Goal: Information Seeking & Learning: Learn about a topic

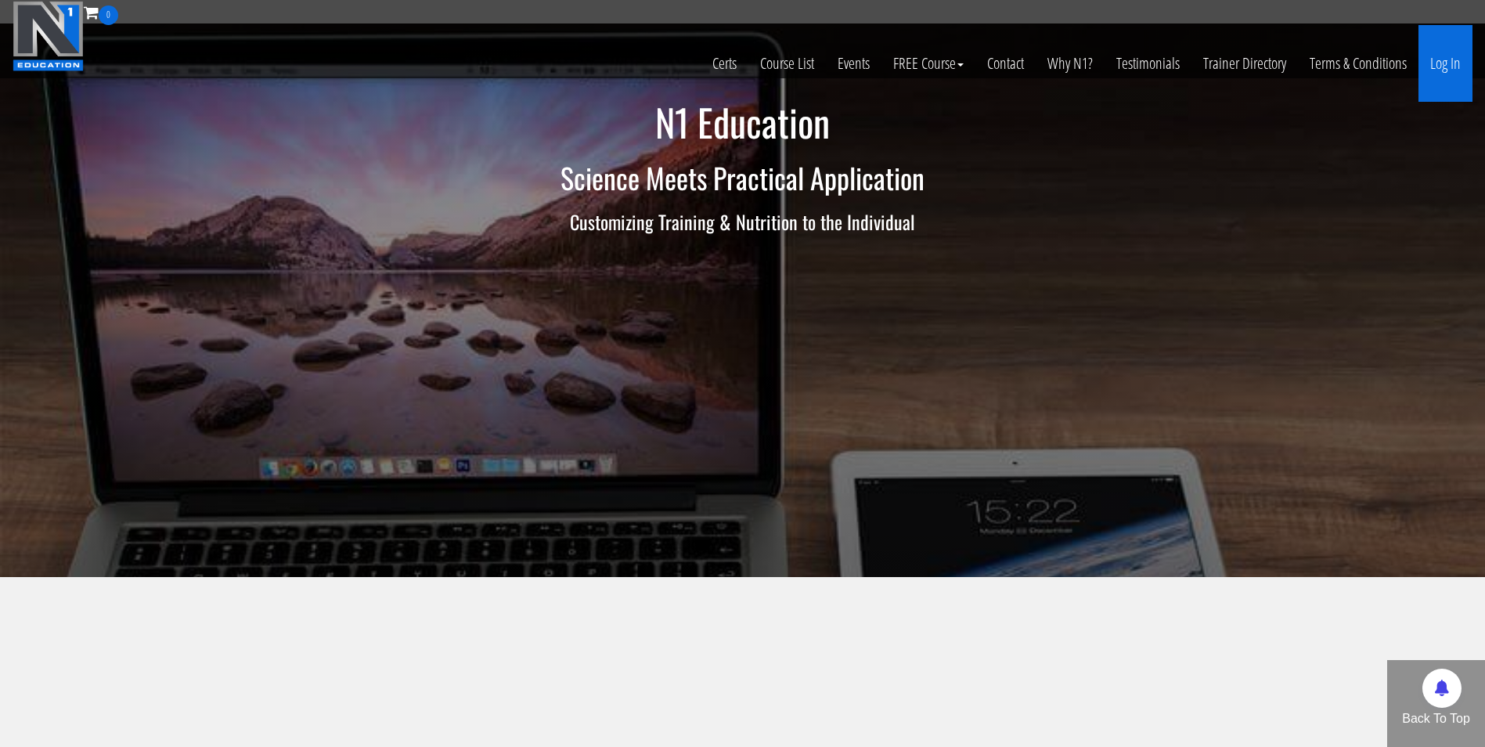
click at [1449, 59] on link "Log In" at bounding box center [1445, 63] width 54 height 77
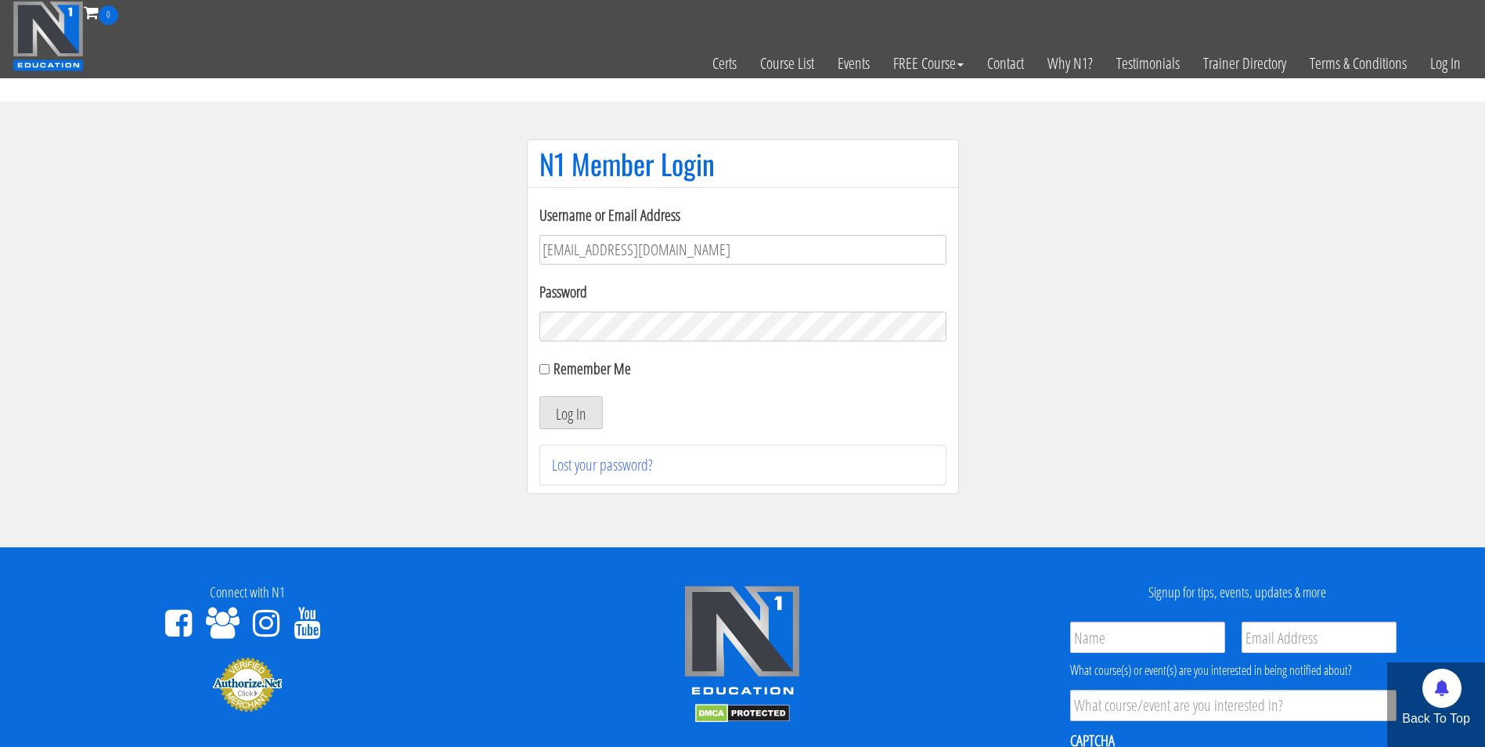
type input "darrennuzzo@gmail.com"
click at [539, 396] on button "Log In" at bounding box center [570, 412] width 63 height 33
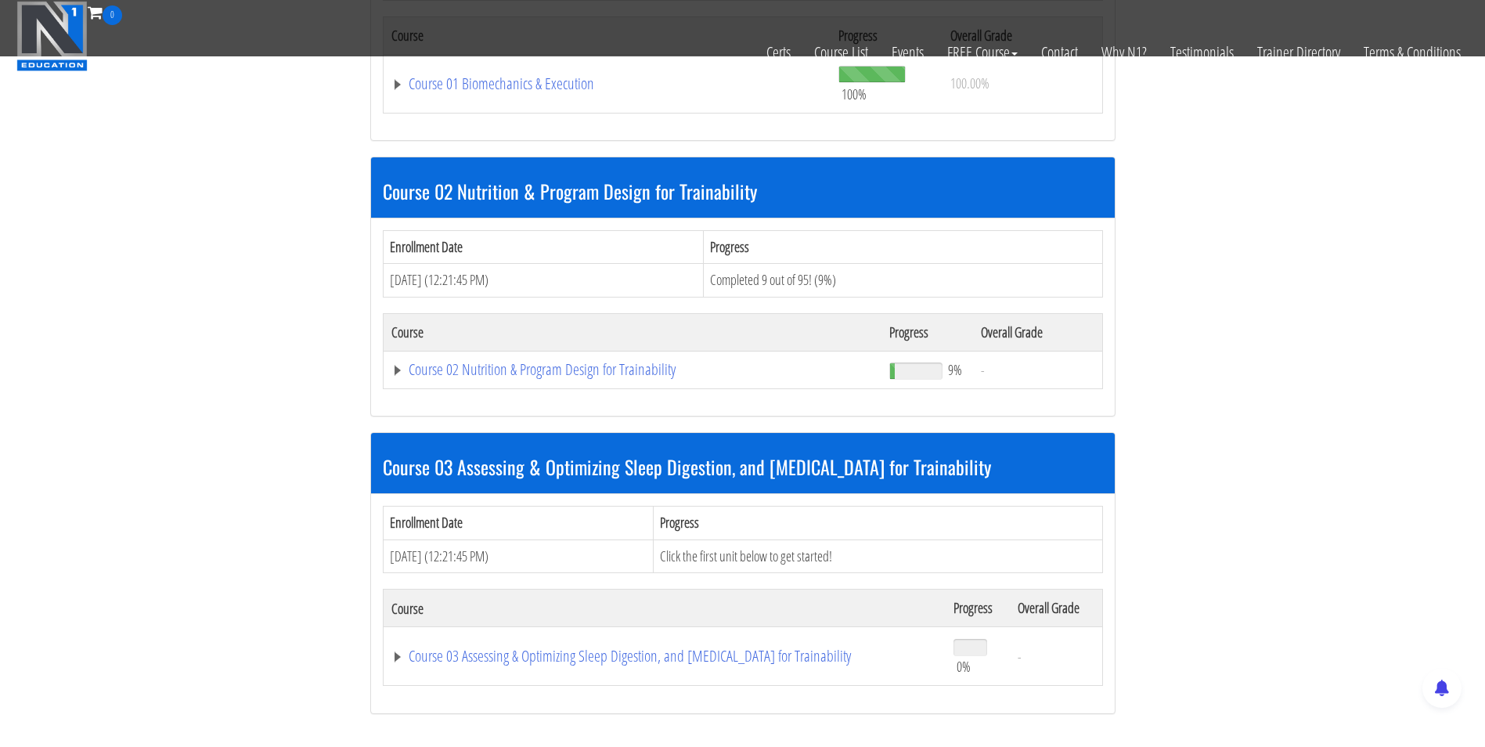
scroll to position [667, 0]
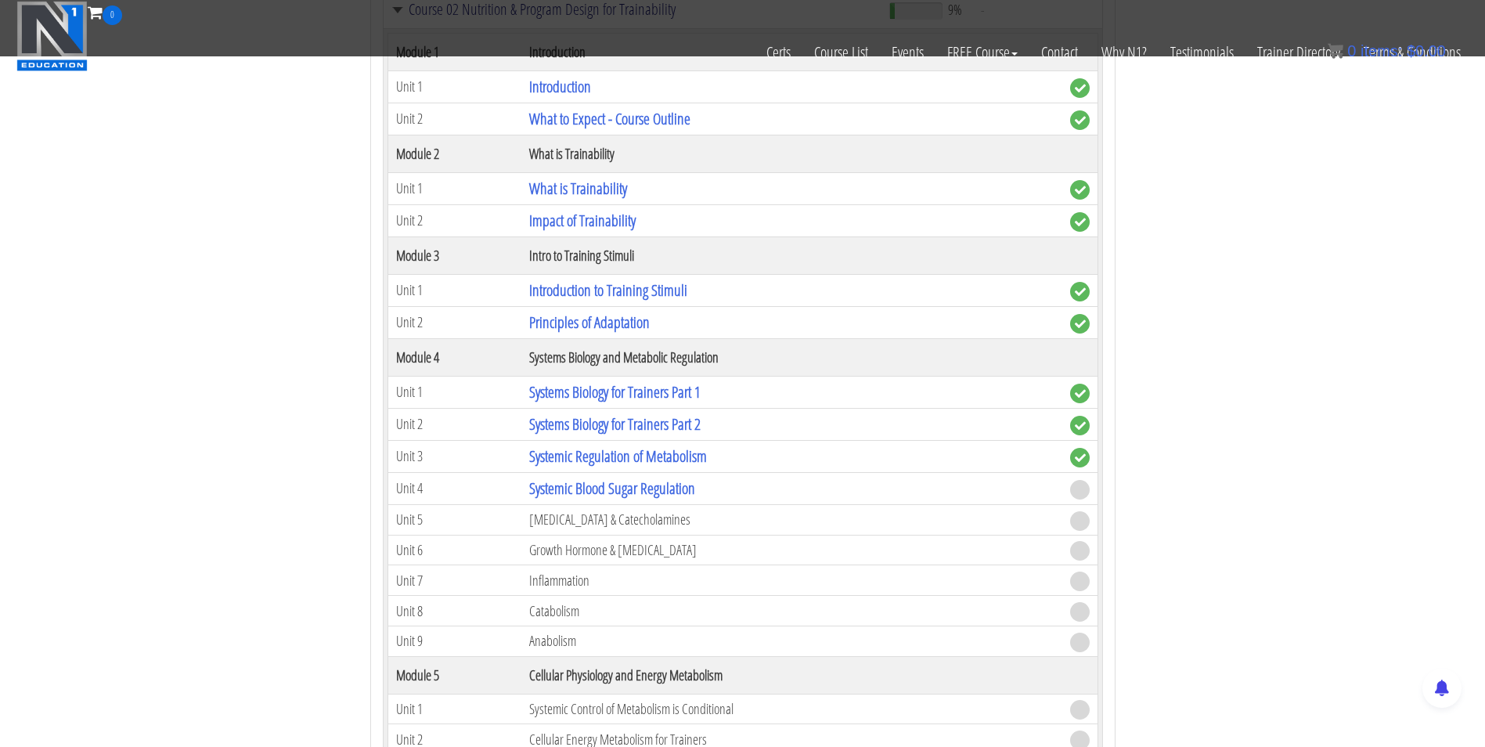
scroll to position [1059, 0]
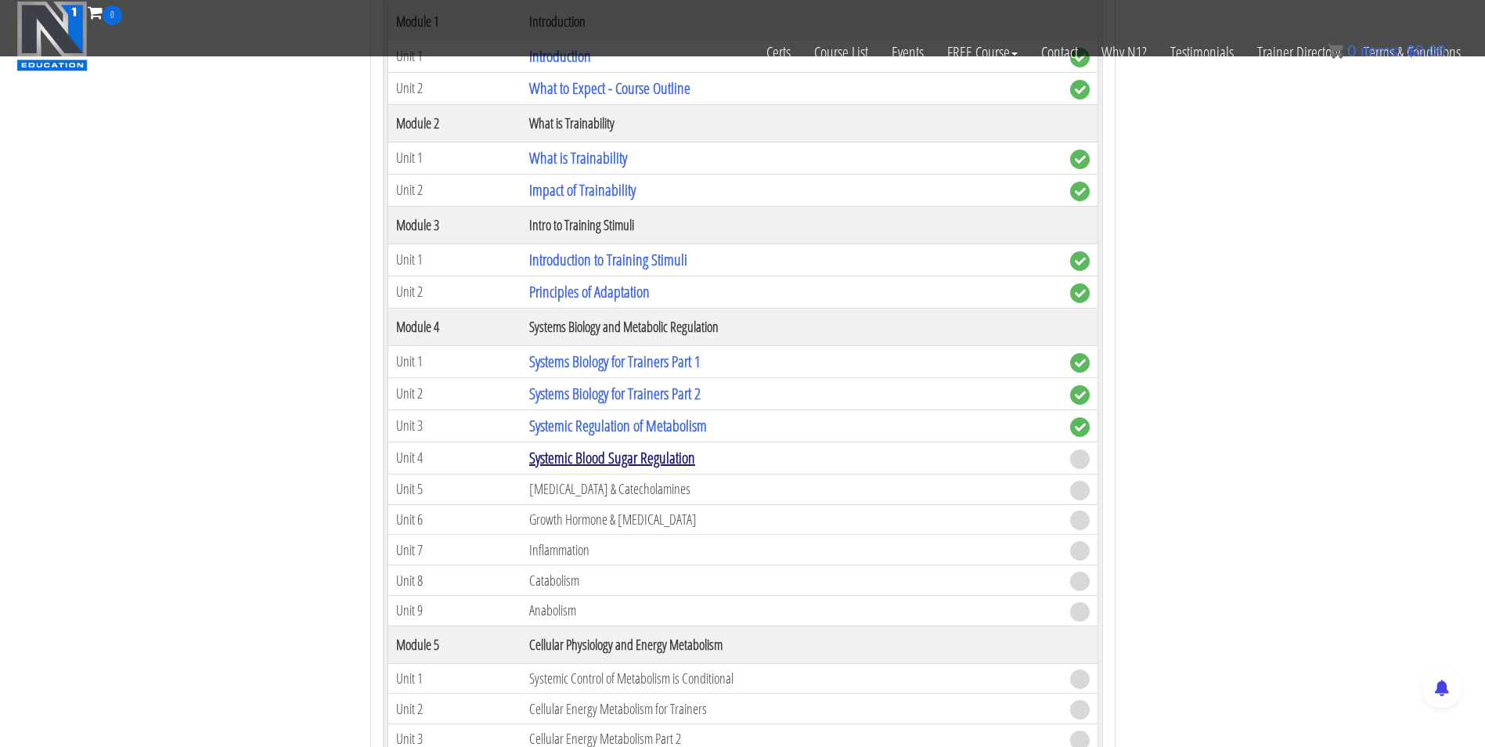
click at [568, 463] on link "Systemic Blood Sugar Regulation" at bounding box center [612, 457] width 166 height 21
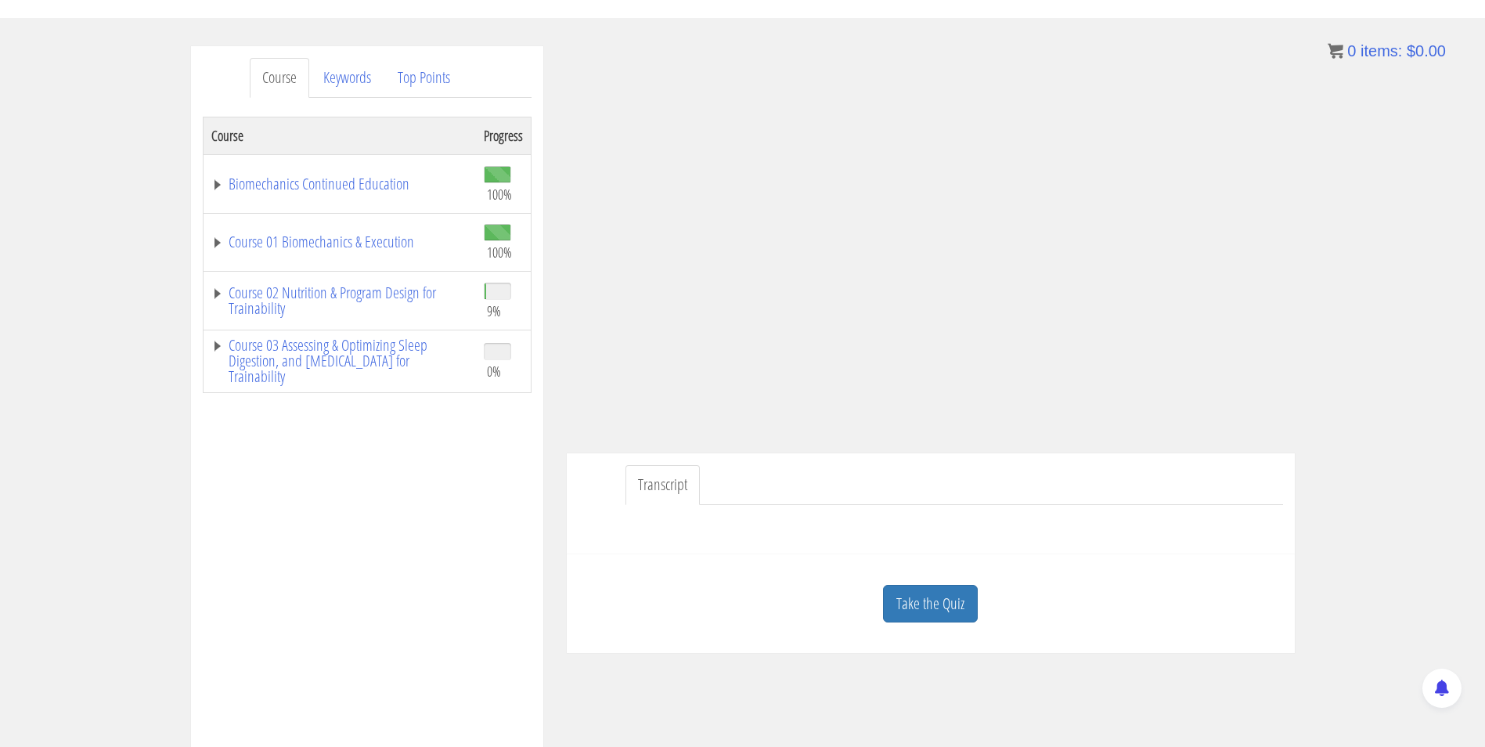
scroll to position [164, 0]
click at [902, 593] on link "Take the Quiz" at bounding box center [930, 599] width 95 height 38
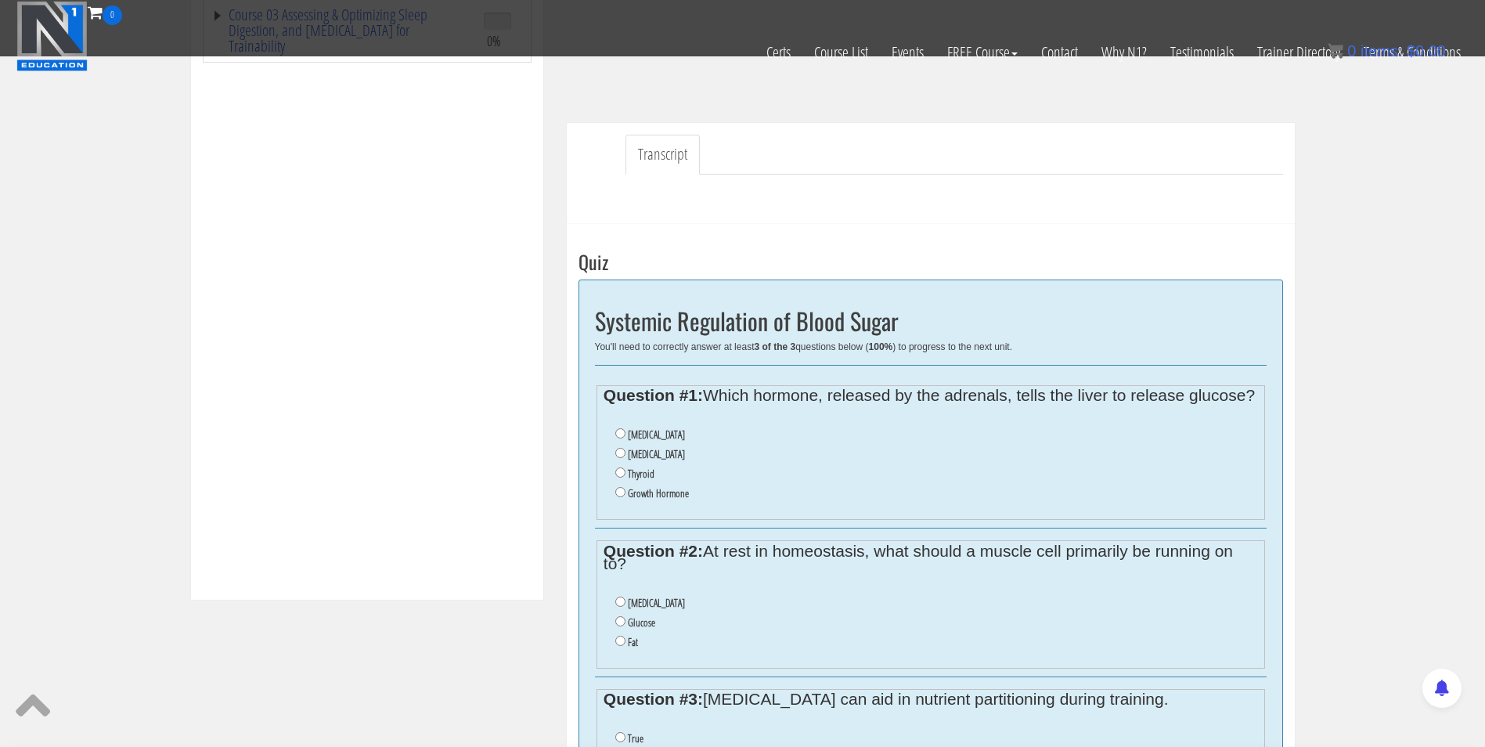
scroll to position [391, 0]
click at [628, 459] on label "Cortisol" at bounding box center [656, 453] width 57 height 13
click at [625, 457] on input "Cortisol" at bounding box center [620, 452] width 10 height 10
radio input "true"
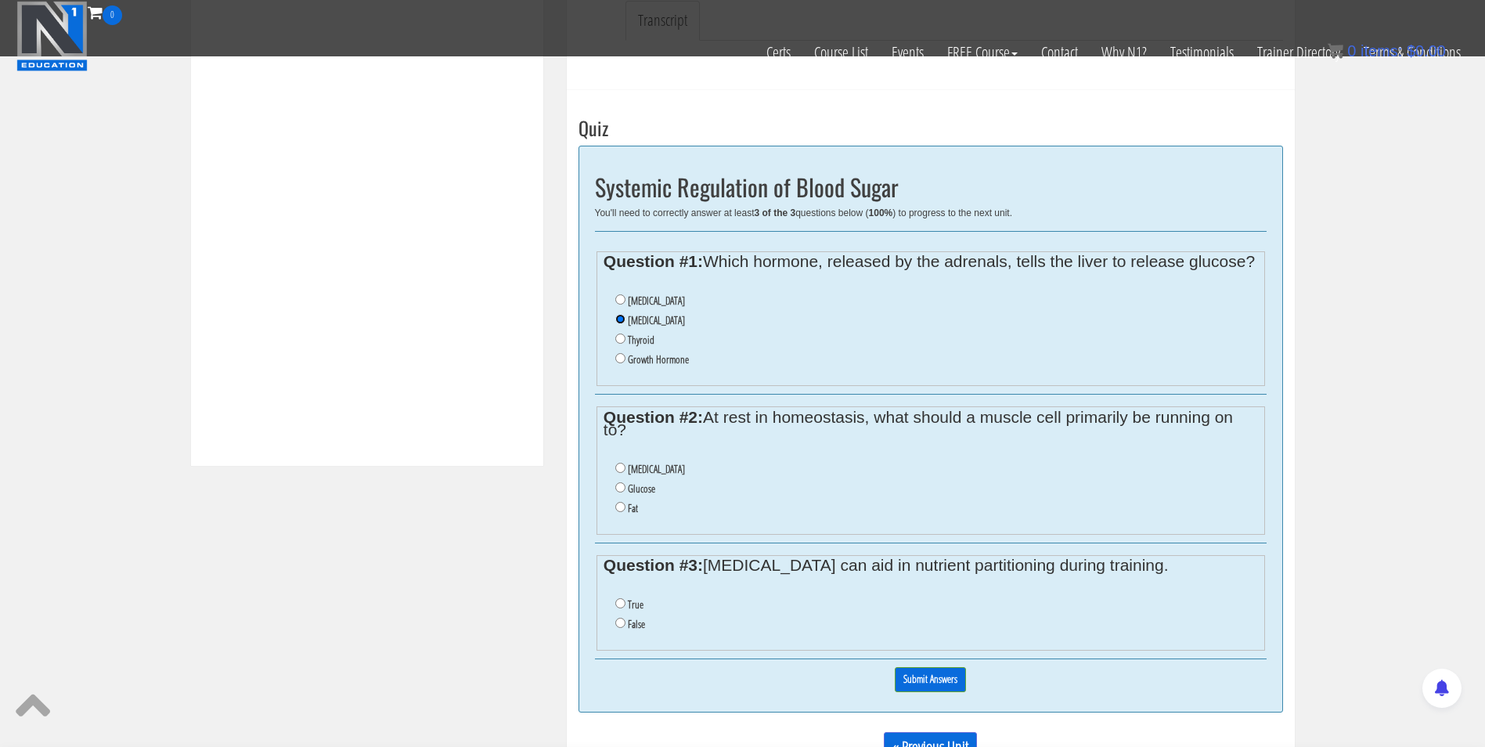
scroll to position [526, 0]
click at [620, 510] on input "Fat" at bounding box center [620, 505] width 10 height 10
radio input "true"
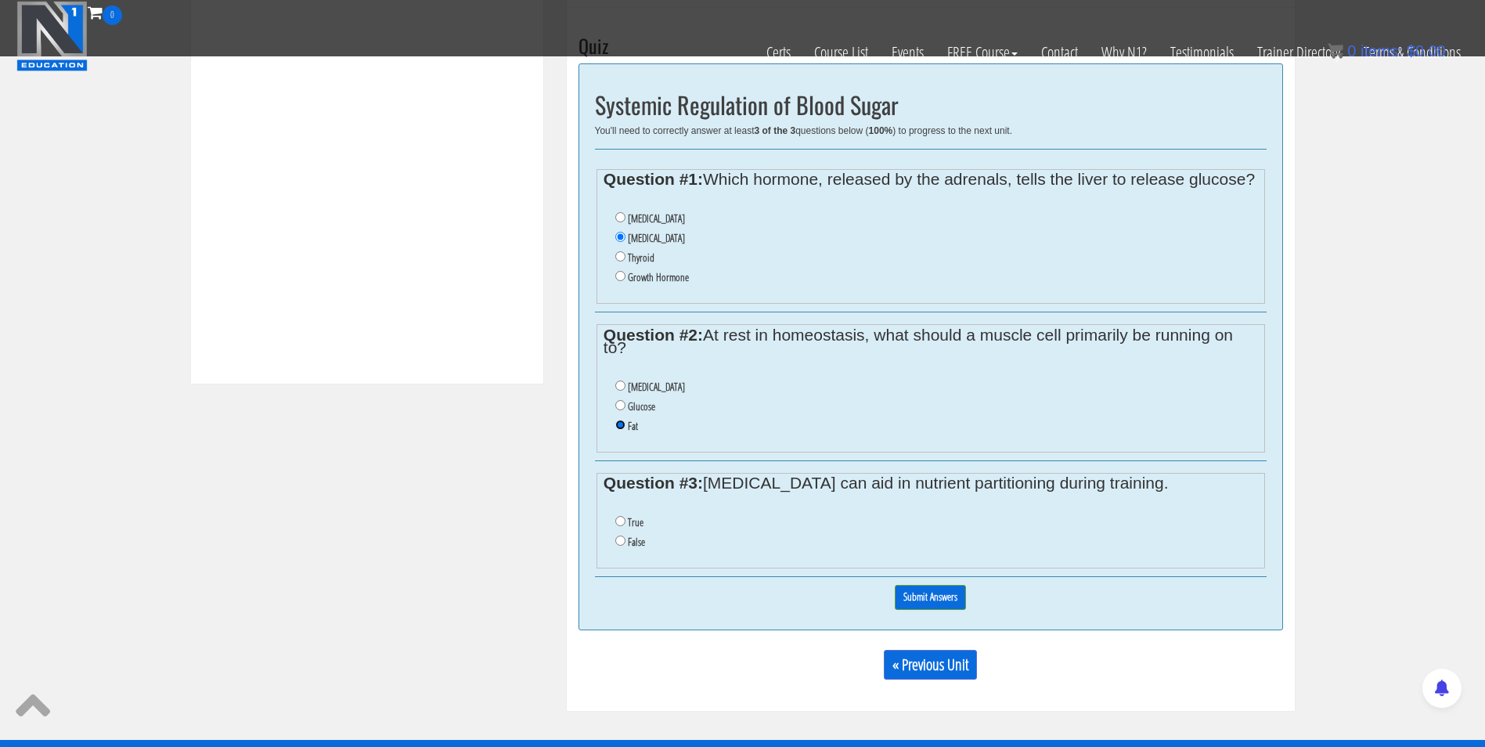
scroll to position [608, 0]
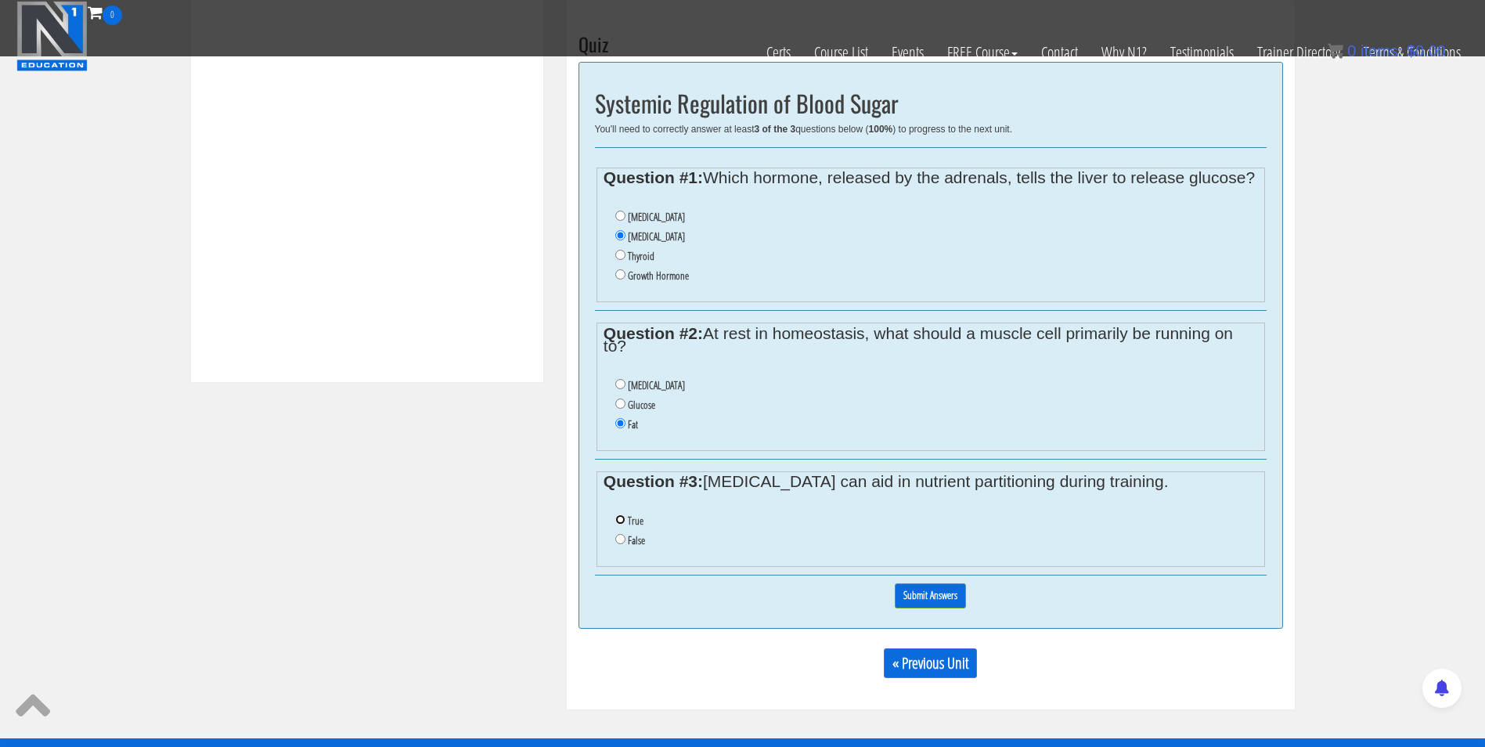
click at [620, 524] on input "True" at bounding box center [620, 519] width 10 height 10
radio input "true"
click at [934, 607] on input "Submit Answers" at bounding box center [930, 595] width 71 height 24
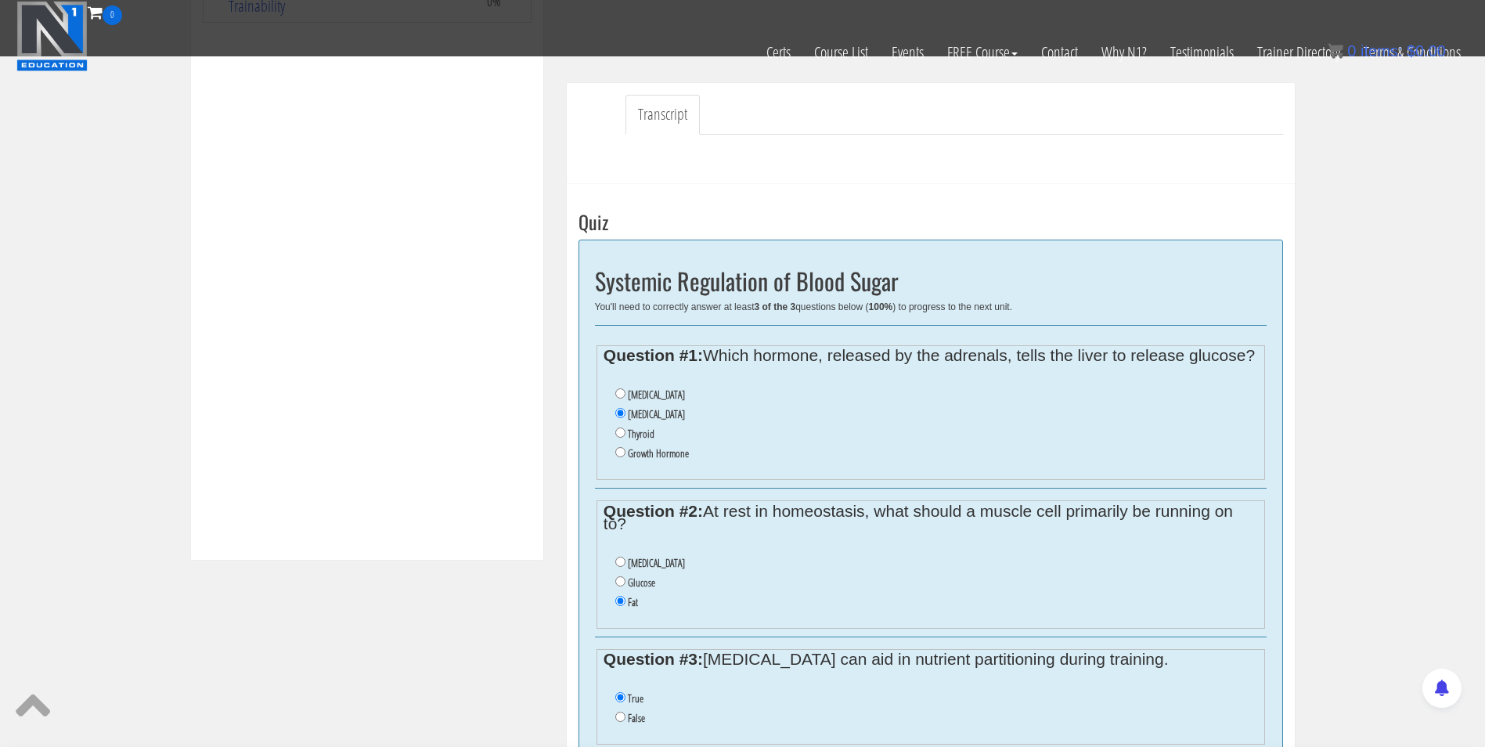
scroll to position [430, 0]
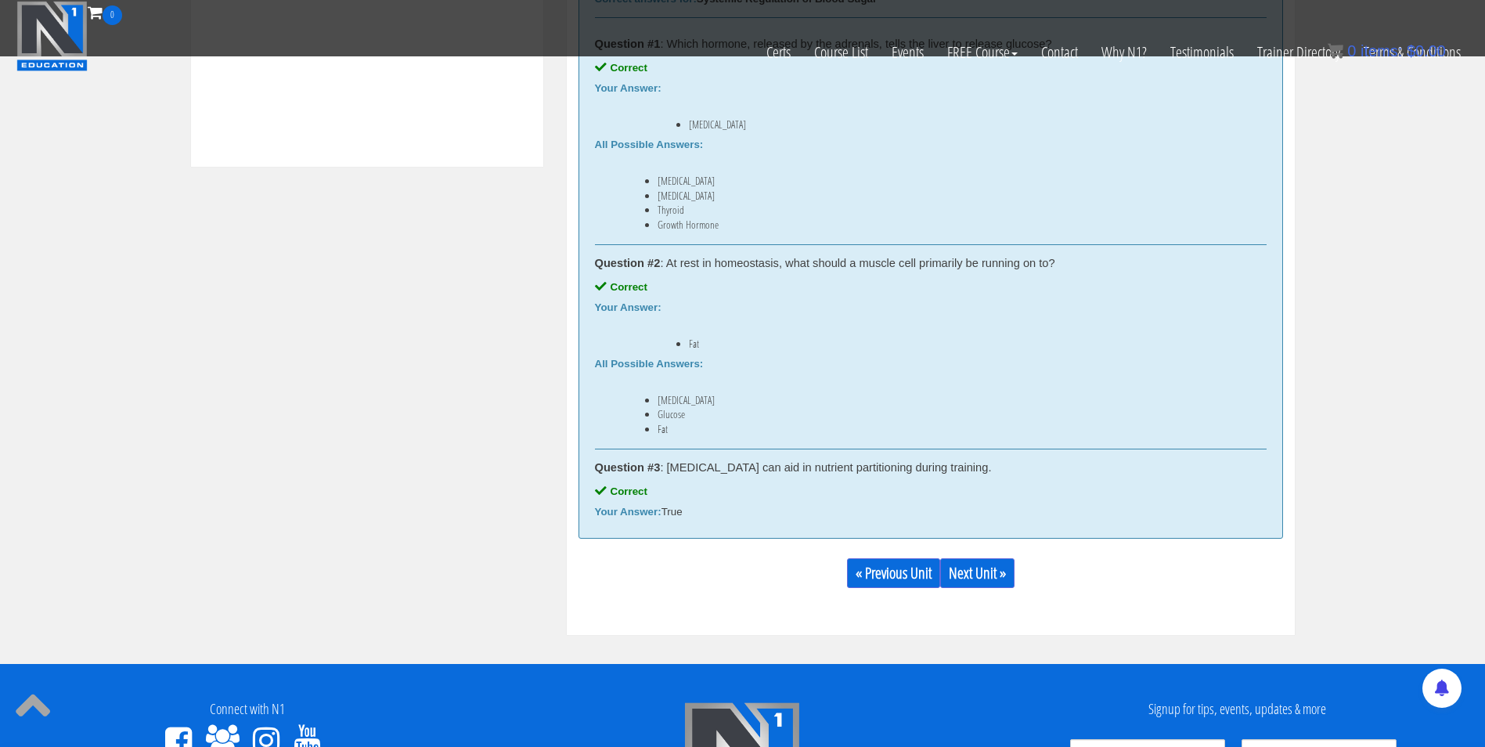
scroll to position [824, 0]
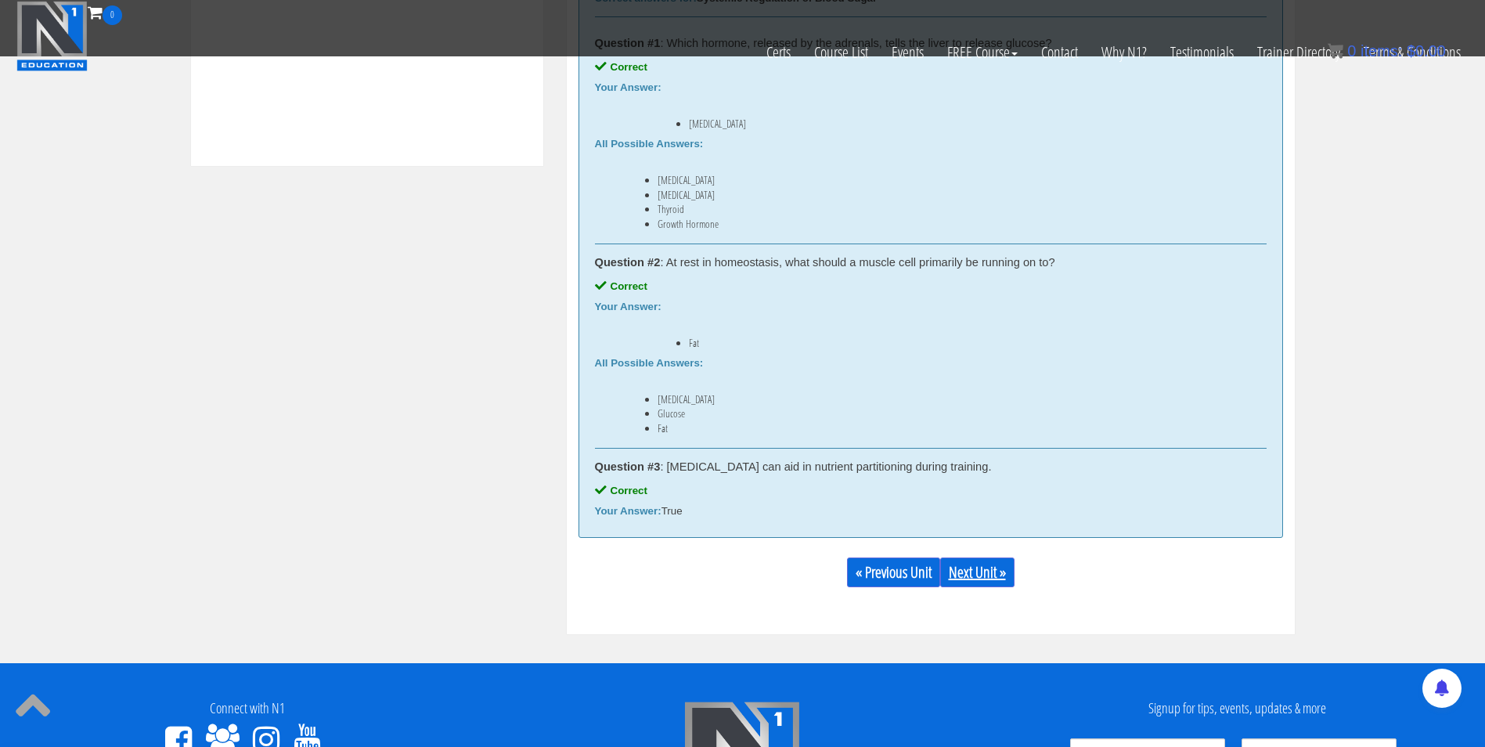
click at [979, 567] on link "Next Unit »" at bounding box center [977, 572] width 74 height 30
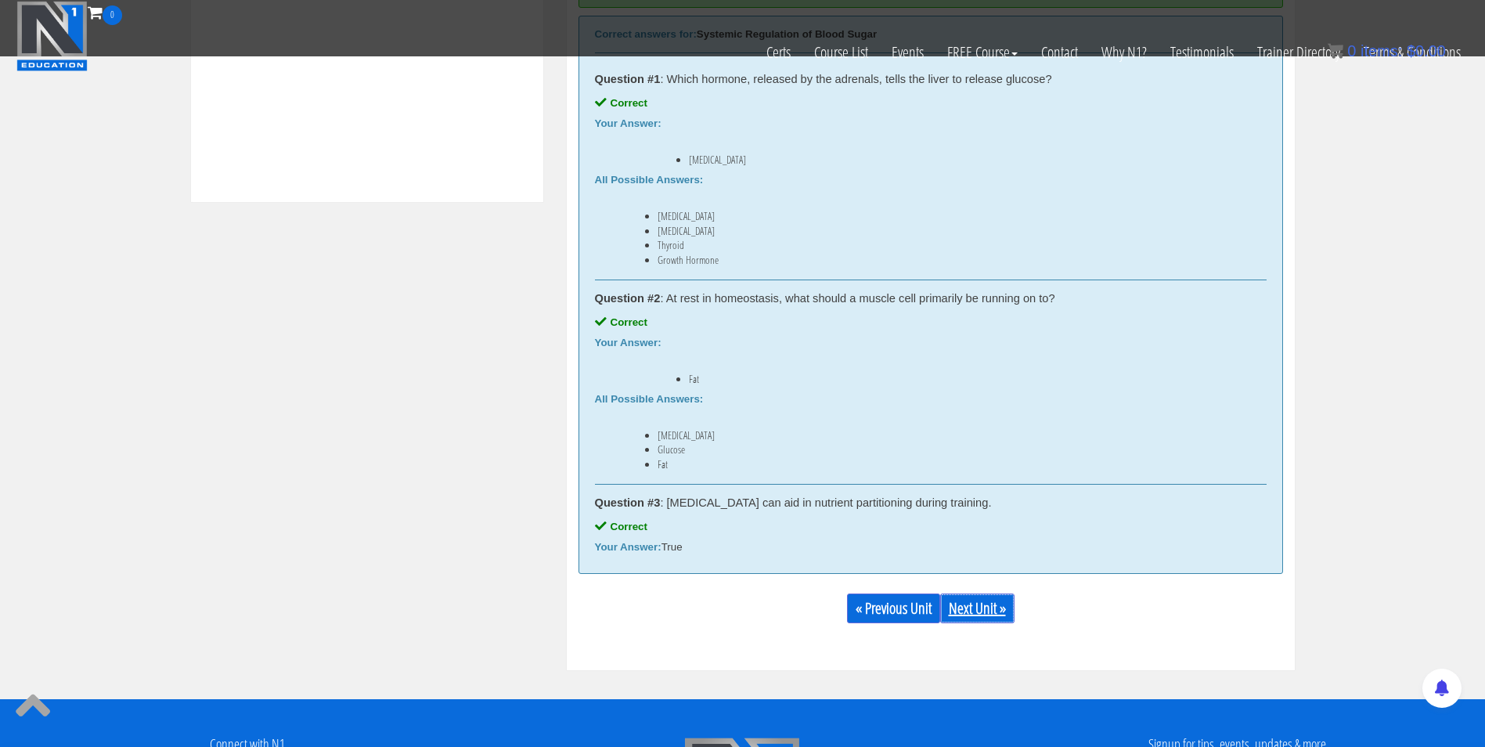
scroll to position [787, 0]
